Goal: Complete application form

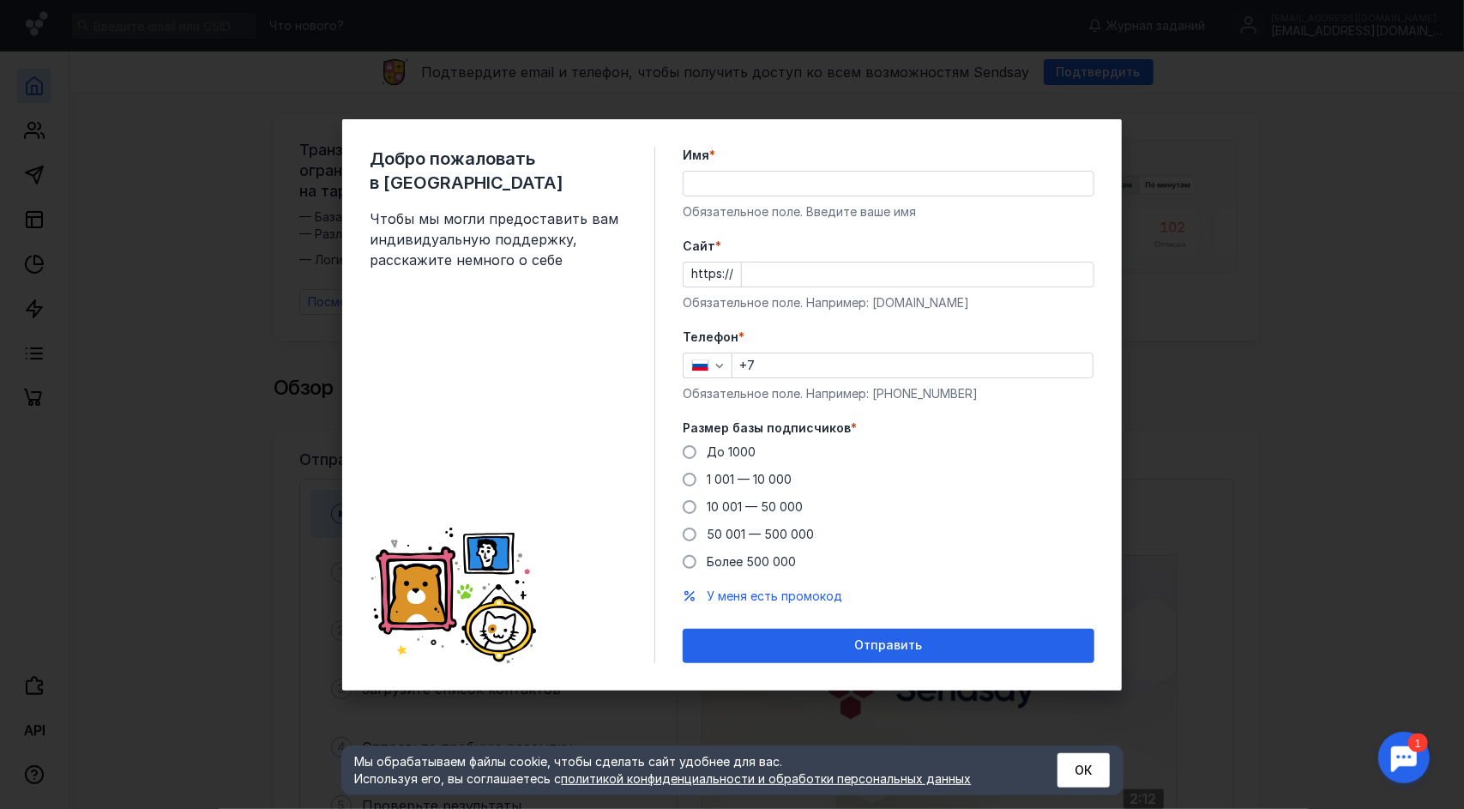
click at [788, 173] on input "Имя *" at bounding box center [889, 184] width 410 height 24
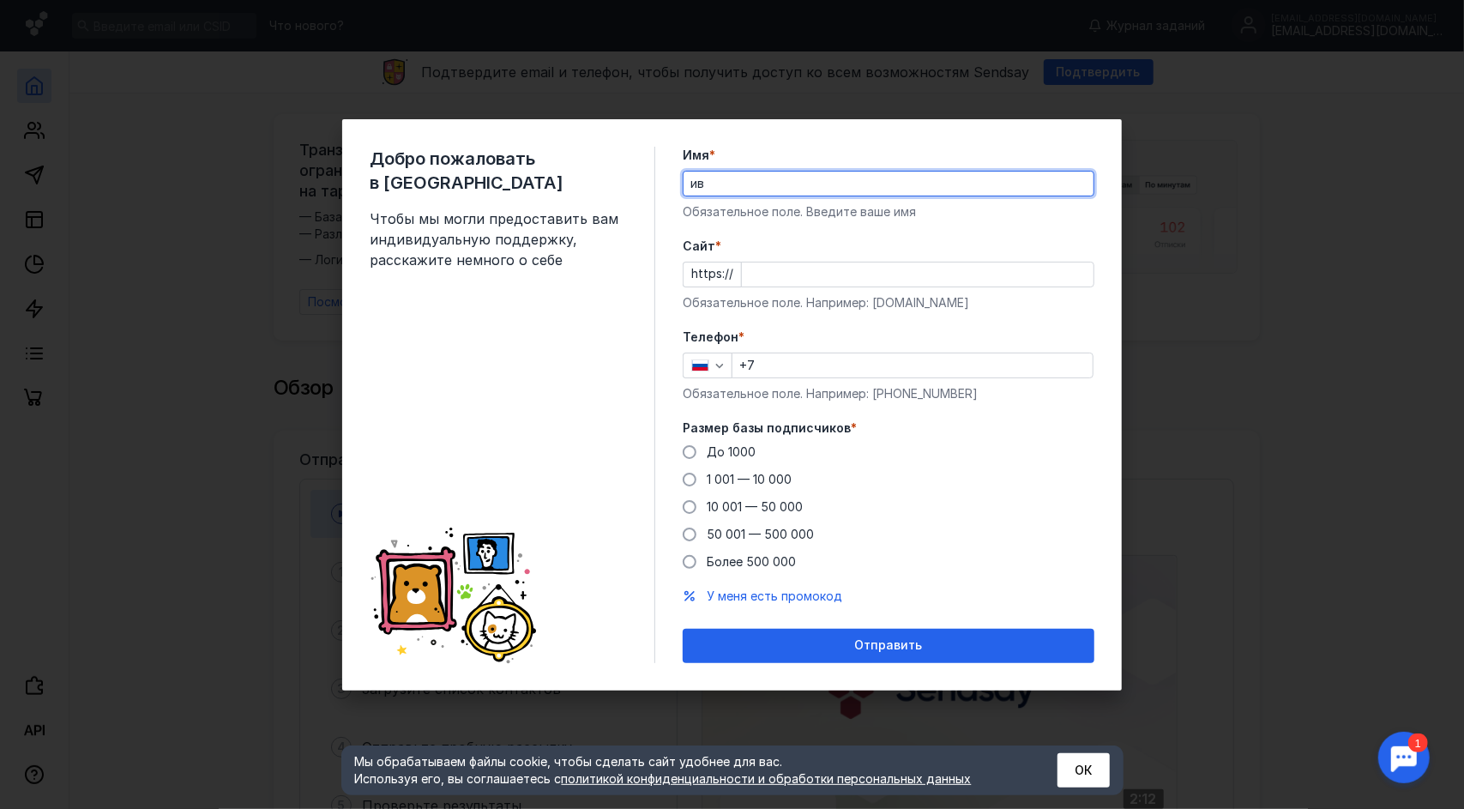
type input "и"
type input "[PERSON_NAME]"
click at [818, 371] on input "+7" at bounding box center [912, 365] width 360 height 24
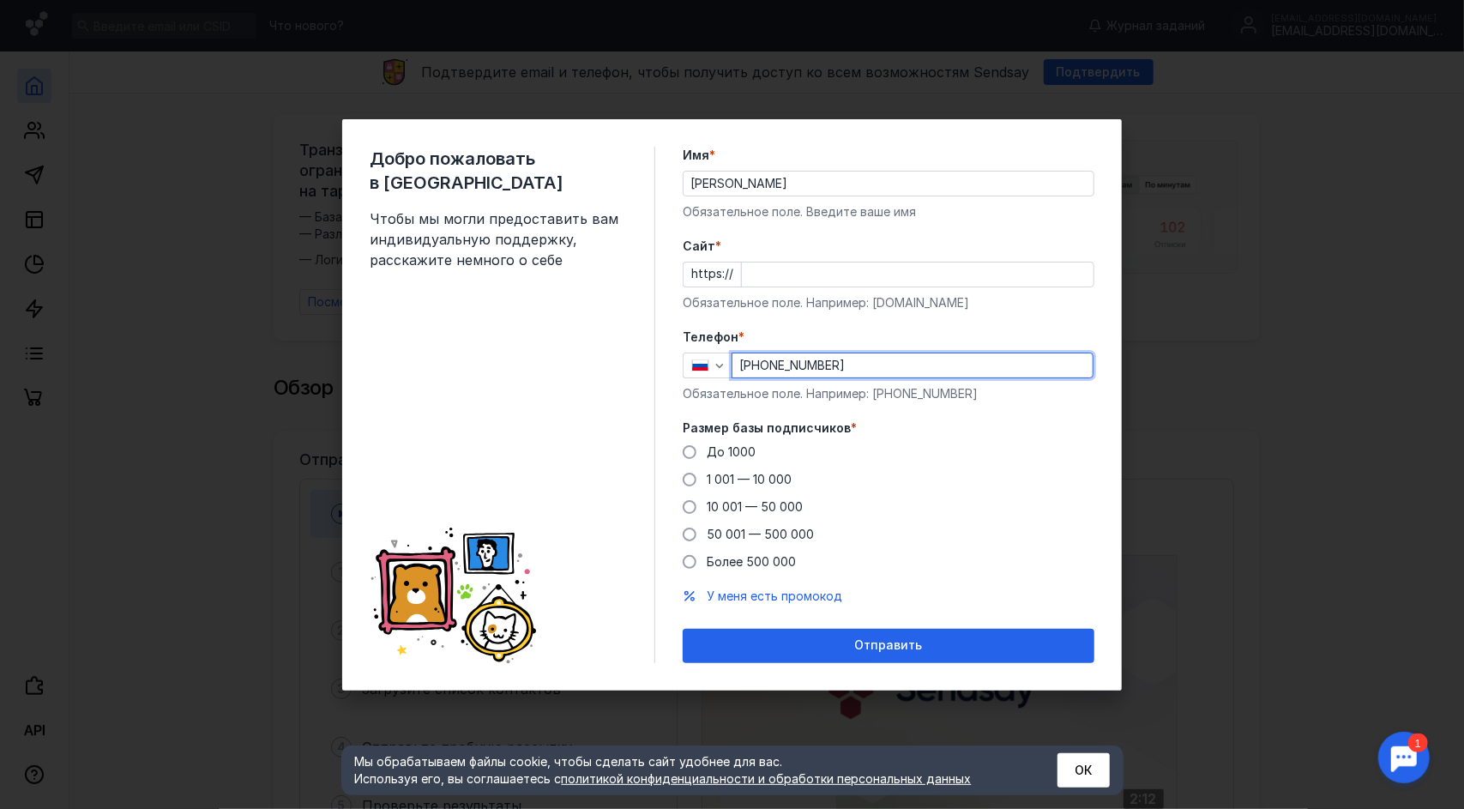
type input "[PHONE_NUMBER]"
click at [782, 272] on input "Cайт *" at bounding box center [918, 274] width 352 height 24
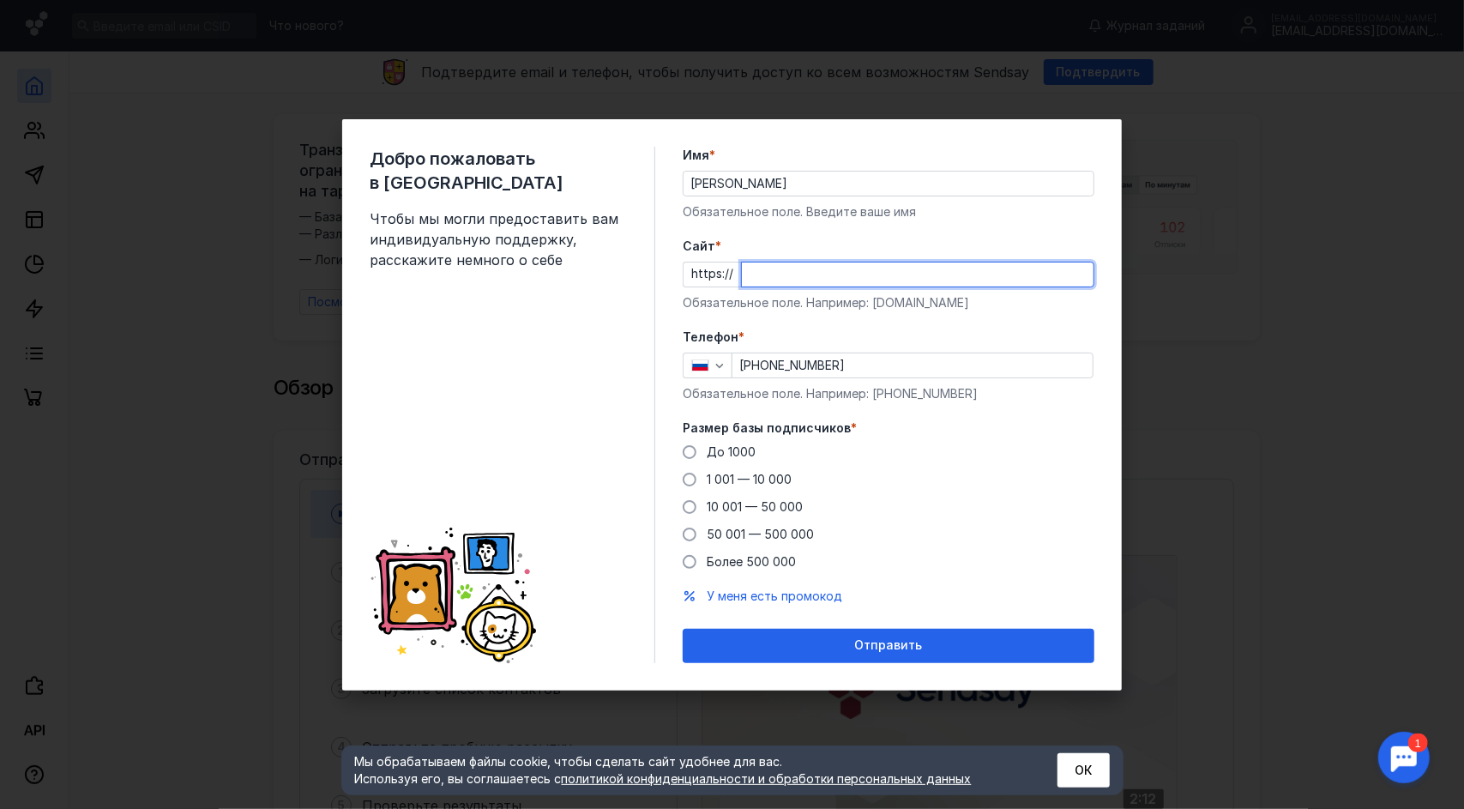
click at [765, 276] on input "Cайт *" at bounding box center [918, 274] width 352 height 24
type input "-.com"
click at [1033, 372] on input "[PHONE_NUMBER]" at bounding box center [912, 365] width 360 height 24
click at [690, 456] on span at bounding box center [690, 452] width 14 height 14
click at [0, 0] on input "До 1000" at bounding box center [0, 0] width 0 height 0
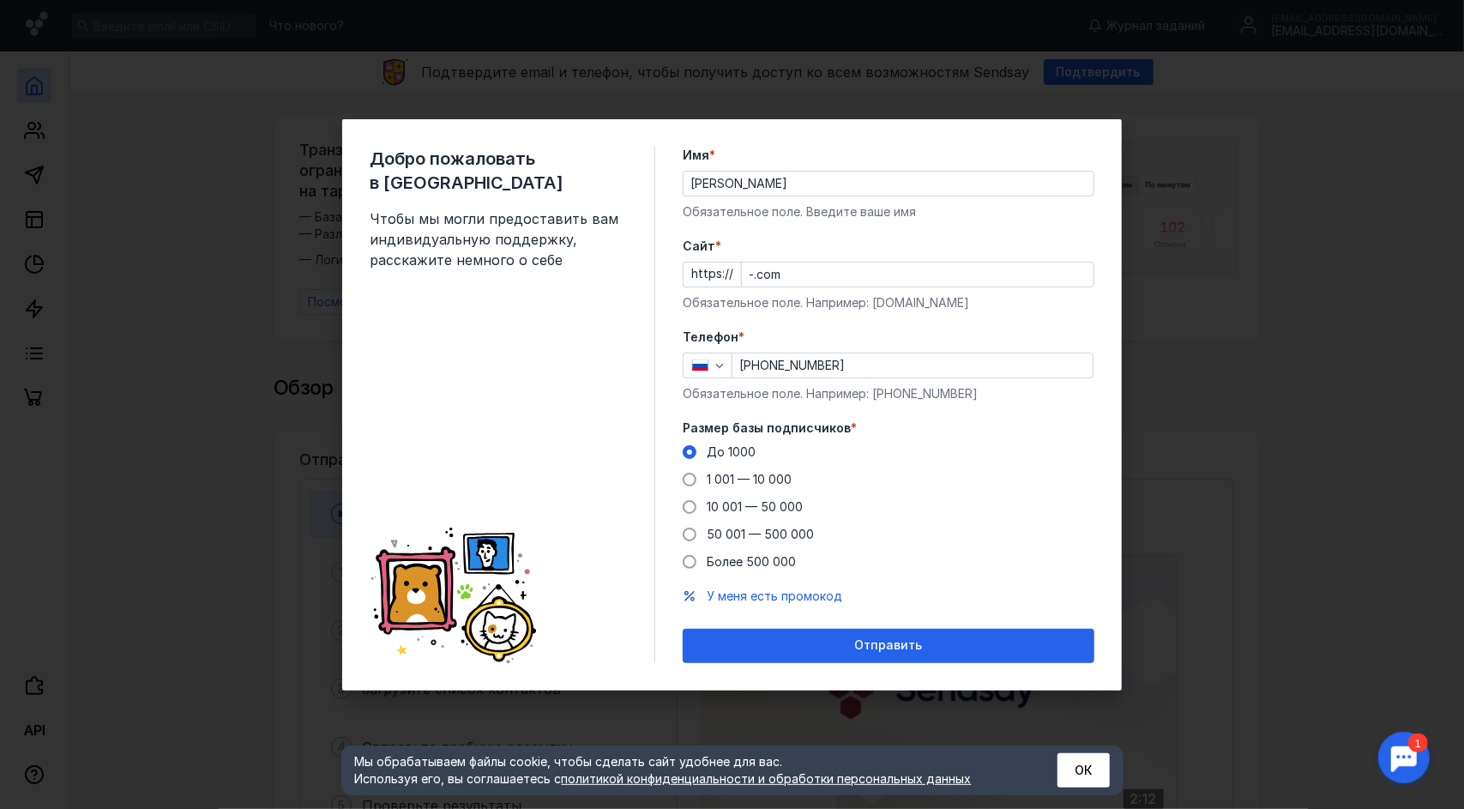
click at [1211, 528] on div "Добро пожаловать в Sendsay Чтобы мы могли предоставить вам индивидуальную подде…" at bounding box center [732, 404] width 1464 height 809
